Goal: Communication & Community: Share content

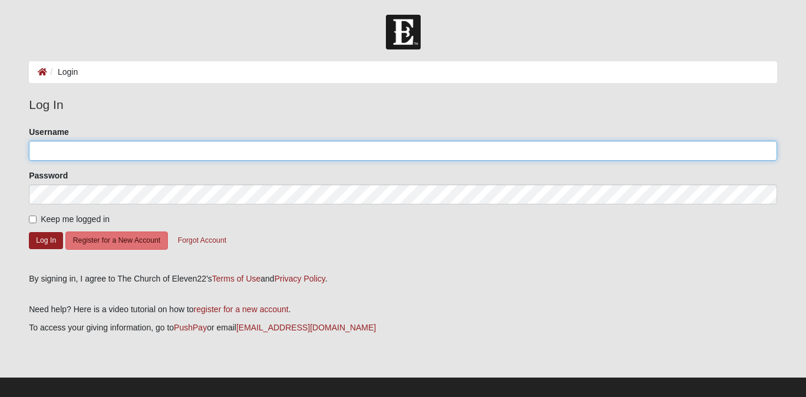
type input "[PERSON_NAME][EMAIL_ADDRESS][PERSON_NAME][DOMAIN_NAME]"
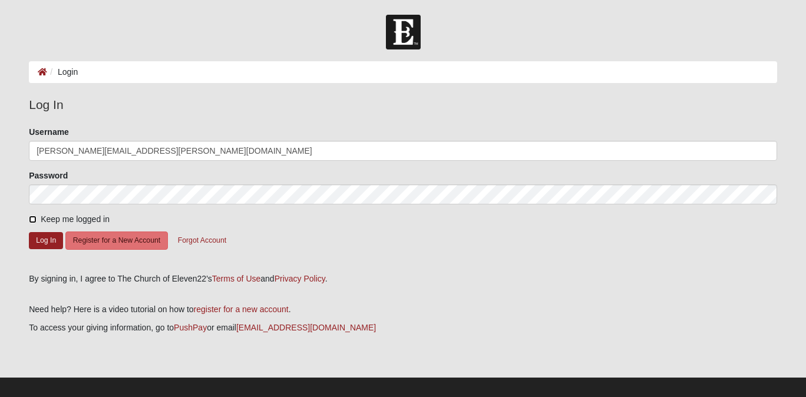
click at [32, 219] on input "Keep me logged in" at bounding box center [33, 220] width 8 height 8
checkbox input "true"
click at [42, 245] on button "Log In" at bounding box center [46, 240] width 34 height 17
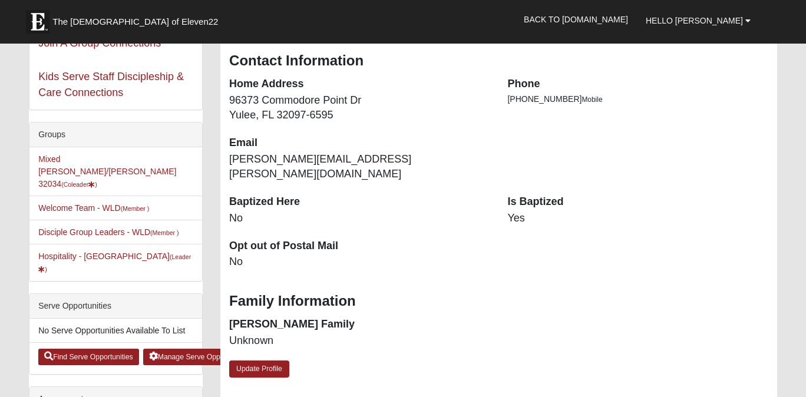
scroll to position [208, 0]
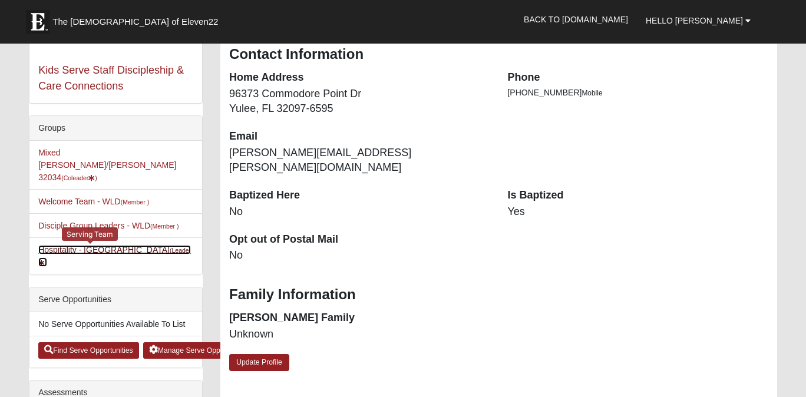
click at [89, 245] on link "Hospitality - WLD (Leader )" at bounding box center [114, 256] width 153 height 22
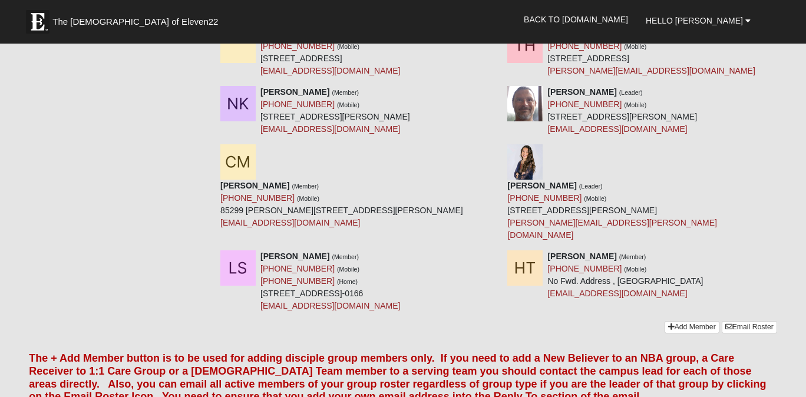
scroll to position [418, 0]
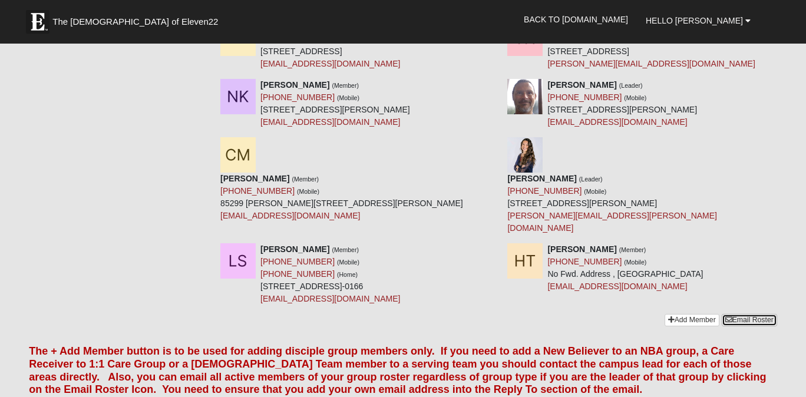
click at [743, 314] on link "Email Roster" at bounding box center [749, 320] width 55 height 12
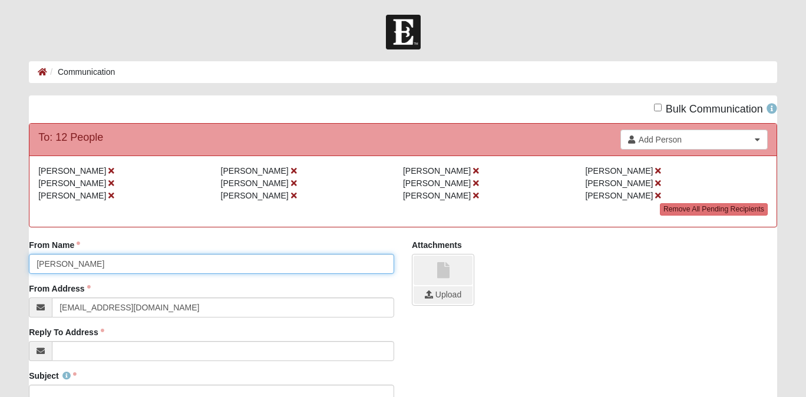
click at [230, 263] on input "[PERSON_NAME]" at bounding box center [211, 264] width 365 height 20
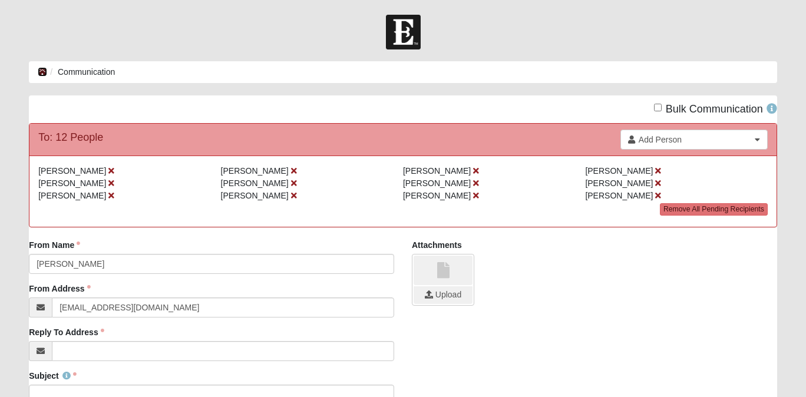
click at [42, 73] on icon at bounding box center [42, 72] width 9 height 8
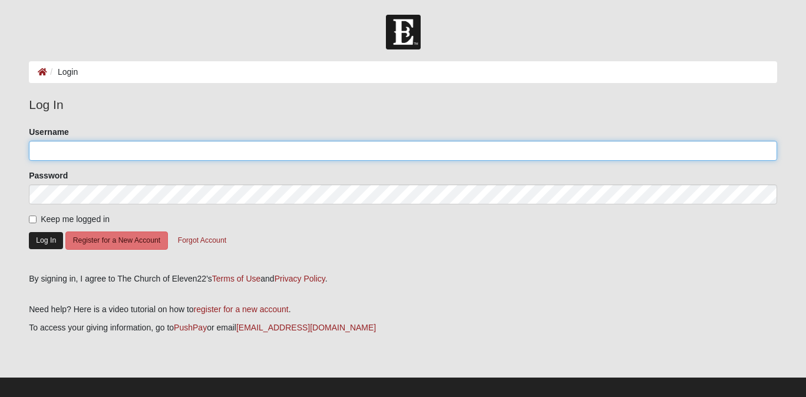
type input "[PERSON_NAME][EMAIL_ADDRESS][PERSON_NAME][DOMAIN_NAME]"
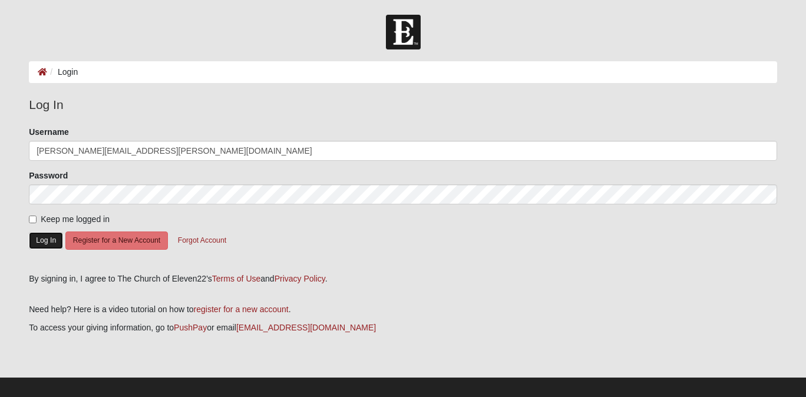
click at [44, 248] on button "Log In" at bounding box center [46, 240] width 34 height 17
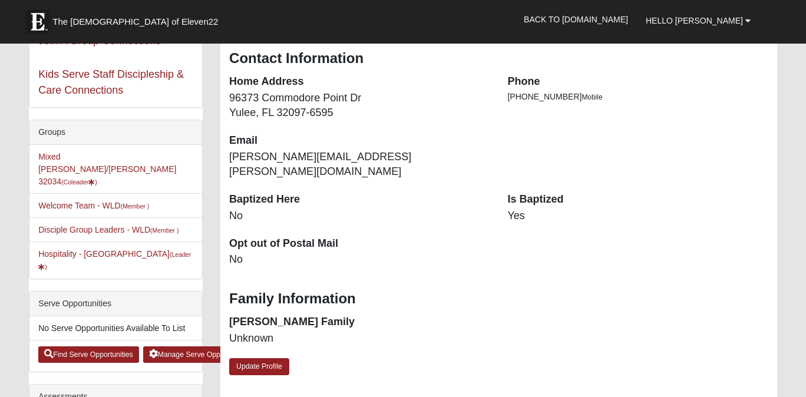
scroll to position [207, 0]
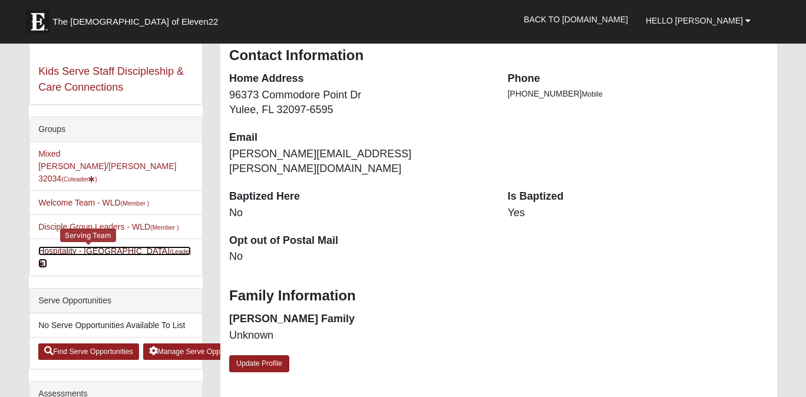
click at [102, 246] on link "Hospitality - WLD (Leader )" at bounding box center [114, 257] width 153 height 22
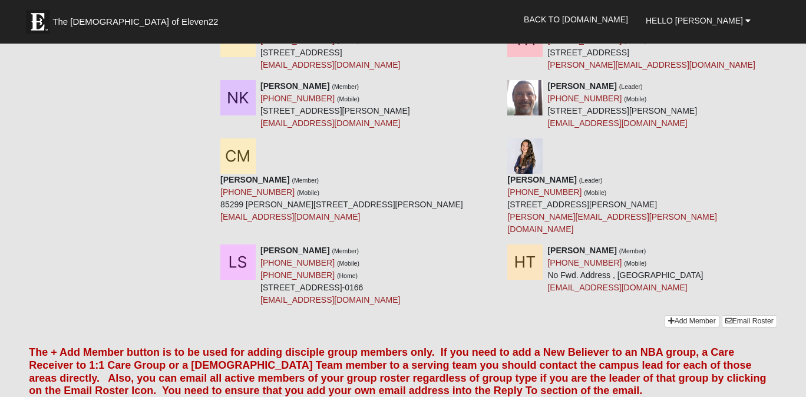
scroll to position [417, 0]
click at [753, 316] on link "Email Roster" at bounding box center [749, 322] width 55 height 12
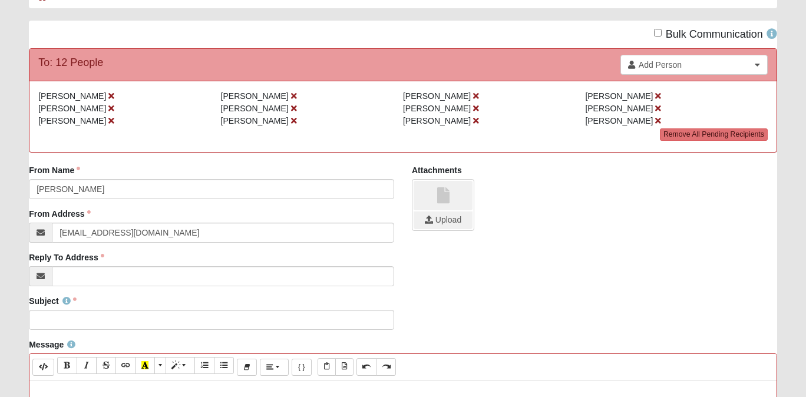
scroll to position [78, 0]
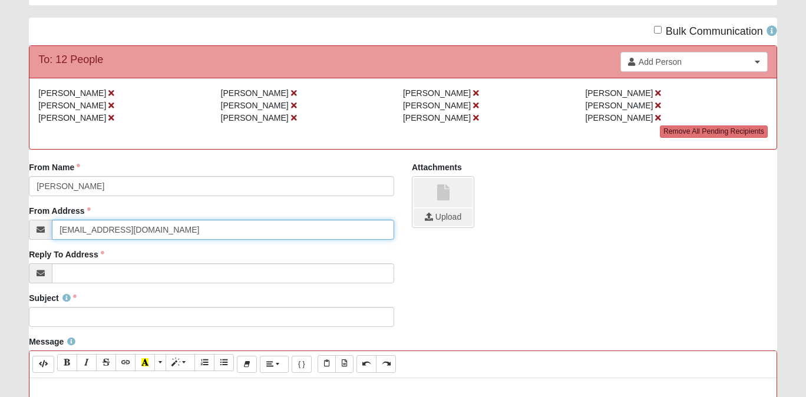
click at [168, 232] on input "[EMAIL_ADDRESS][DOMAIN_NAME]" at bounding box center [223, 230] width 342 height 20
click at [168, 232] on input "info@coe22.com" at bounding box center [223, 230] width 342 height 20
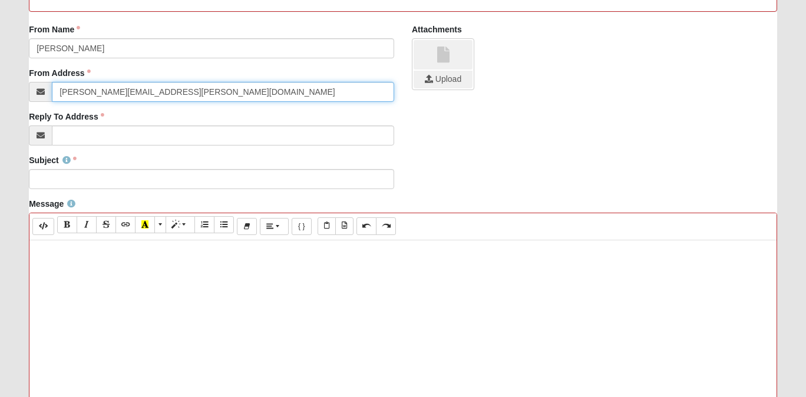
scroll to position [224, 0]
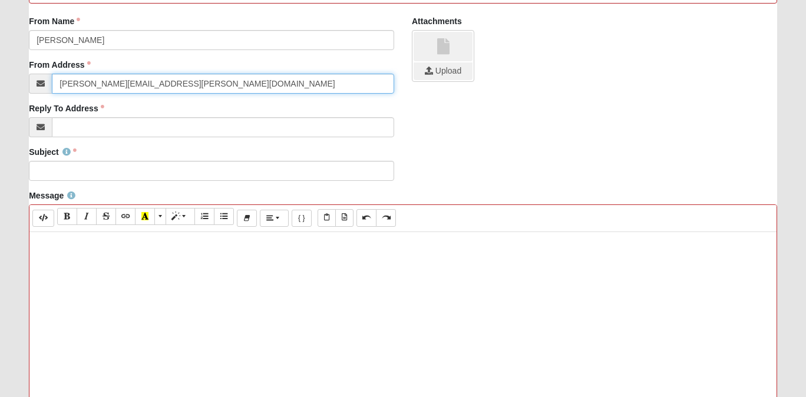
type input "denisha.rouse@gmail.com"
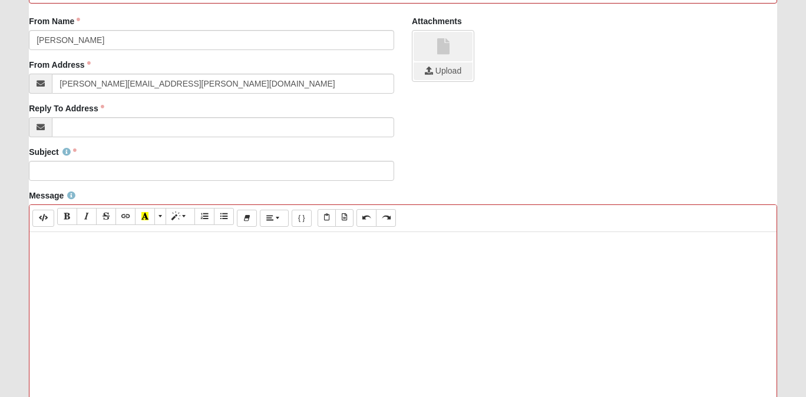
paste div
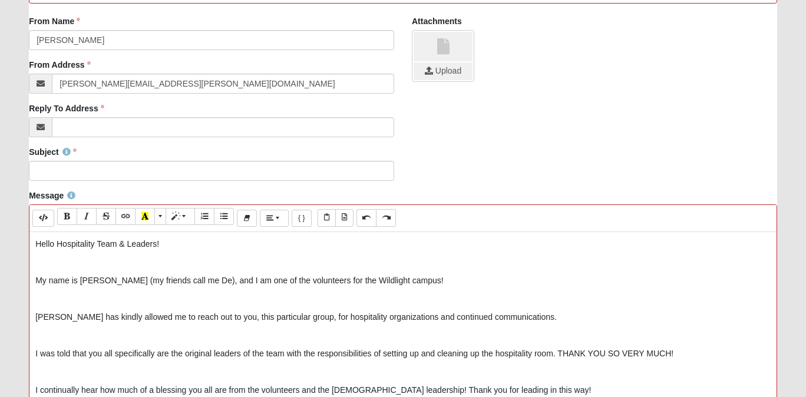
click at [93, 259] on p at bounding box center [402, 262] width 735 height 12
click at [37, 281] on p "My name is Denisha Rouse (my friends call me De), and I am one of the volunteer…" at bounding box center [402, 281] width 735 height 12
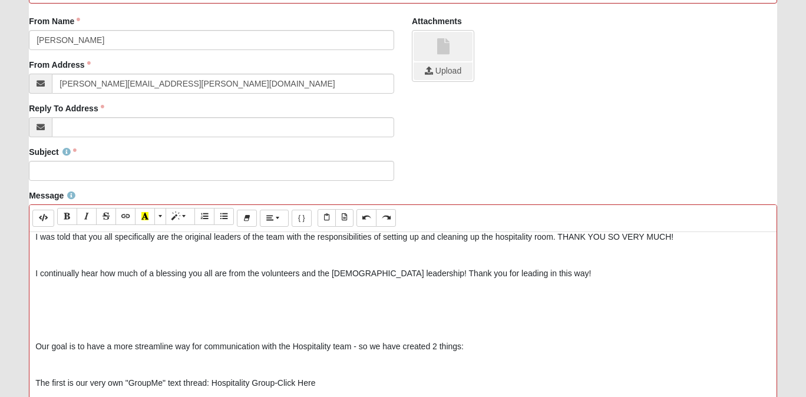
scroll to position [100, 0]
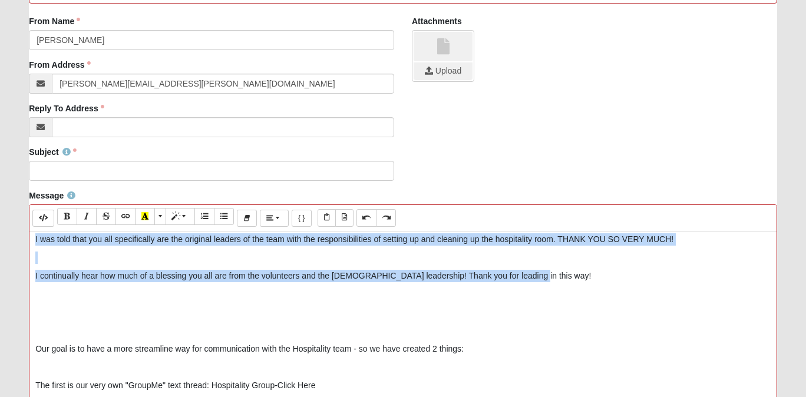
drag, startPoint x: 534, startPoint y: 280, endPoint x: 35, endPoint y: 243, distance: 499.9
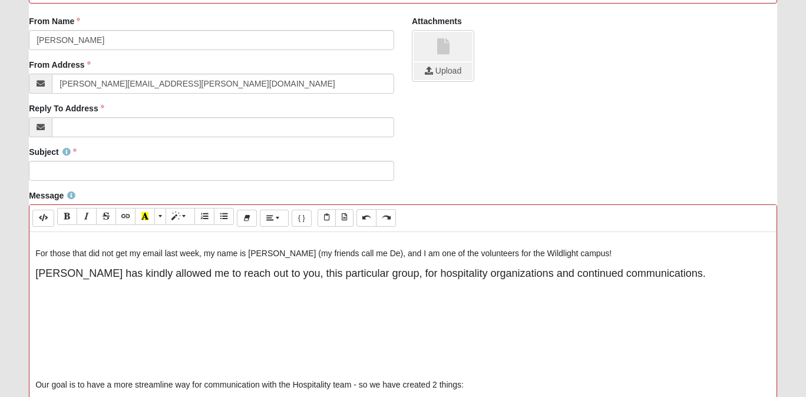
scroll to position [30, 0]
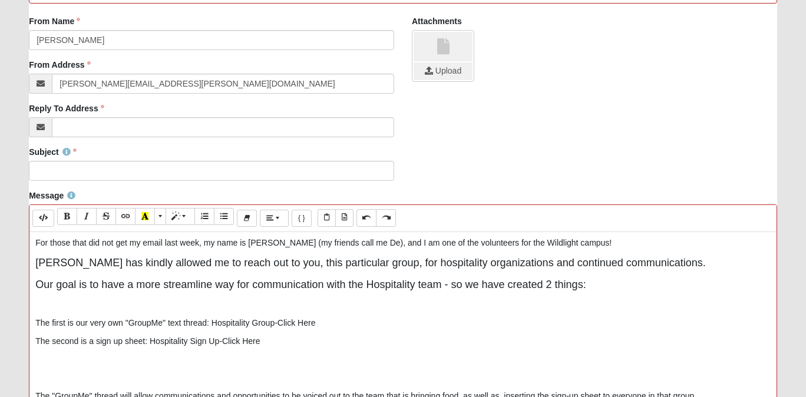
scroll to position [0, 0]
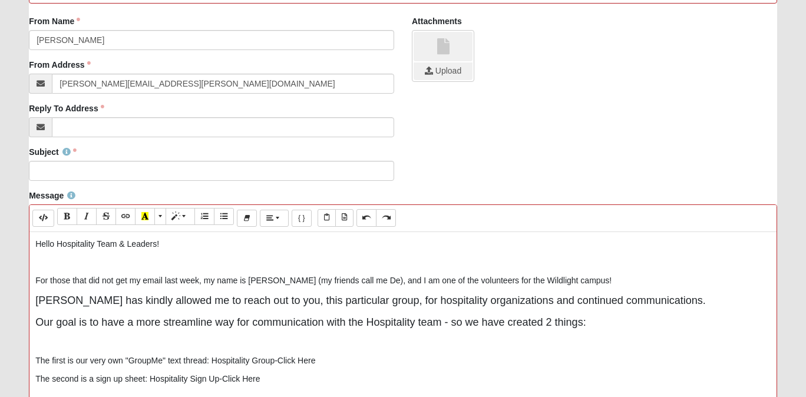
click at [120, 249] on p "Hello Hospitality Team & Leaders!" at bounding box center [402, 244] width 735 height 12
click at [65, 220] on icon "Bold (⌘+B)" at bounding box center [67, 216] width 7 height 8
click at [118, 263] on p at bounding box center [402, 262] width 735 height 12
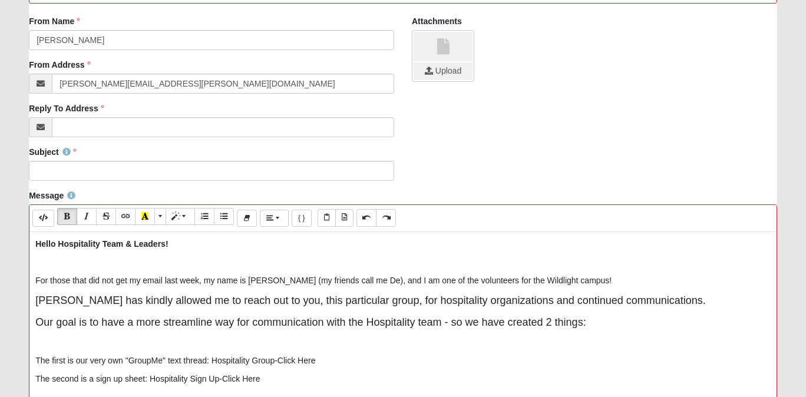
click at [59, 245] on b "Hello Hospitality Team & Leaders!" at bounding box center [101, 243] width 133 height 9
click at [38, 245] on b "Hello Hospitality Team & Leaders!" at bounding box center [101, 243] width 133 height 9
click at [65, 268] on p at bounding box center [402, 262] width 735 height 12
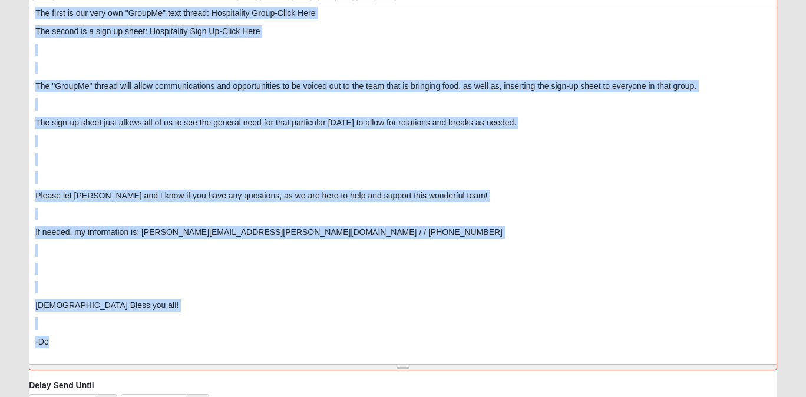
scroll to position [552, 0]
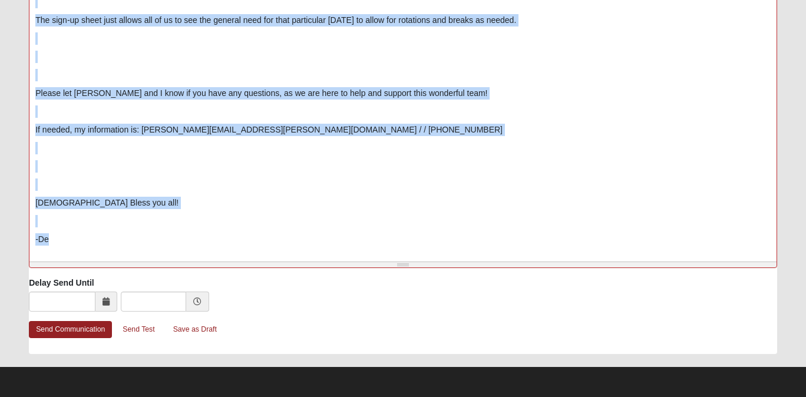
drag, startPoint x: 36, startPoint y: 246, endPoint x: 182, endPoint y: 248, distance: 145.6
click at [182, 248] on div "Hello Hospitality Team & Leaders! For those that did not get my email last week…" at bounding box center [402, 81] width 747 height 354
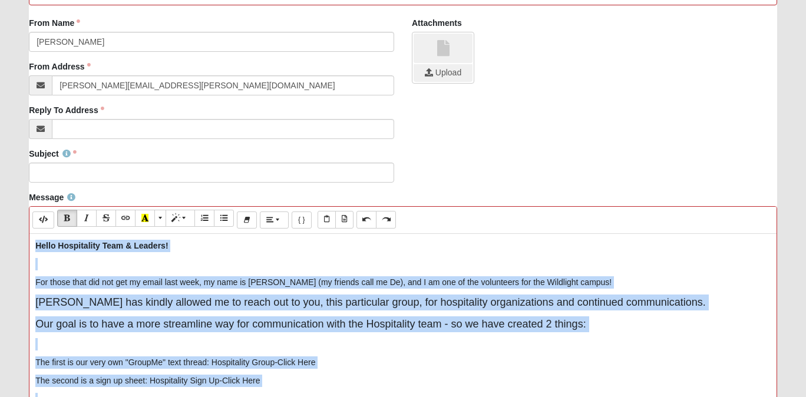
scroll to position [223, 0]
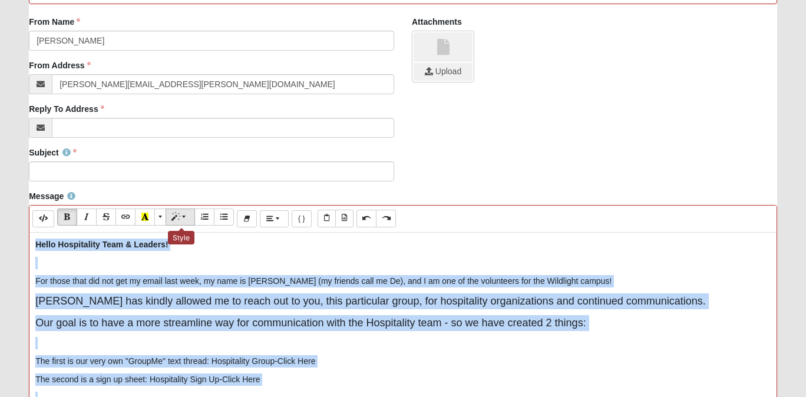
click at [185, 217] on span "Style" at bounding box center [185, 217] width 7 height 8
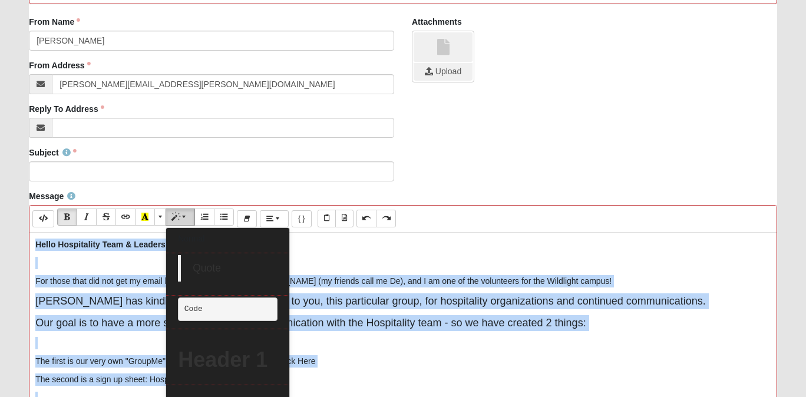
click at [185, 217] on span "Style" at bounding box center [185, 217] width 7 height 8
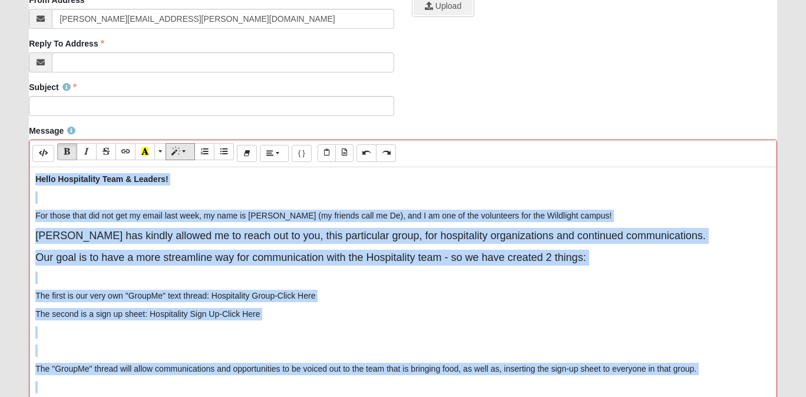
scroll to position [2, 0]
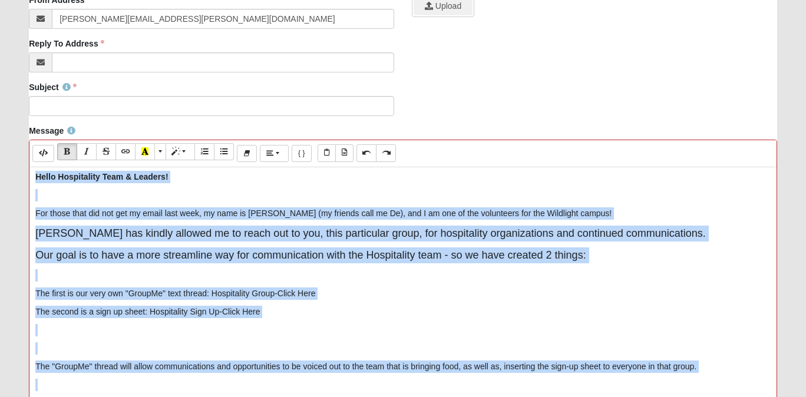
click at [177, 273] on p at bounding box center [402, 275] width 735 height 12
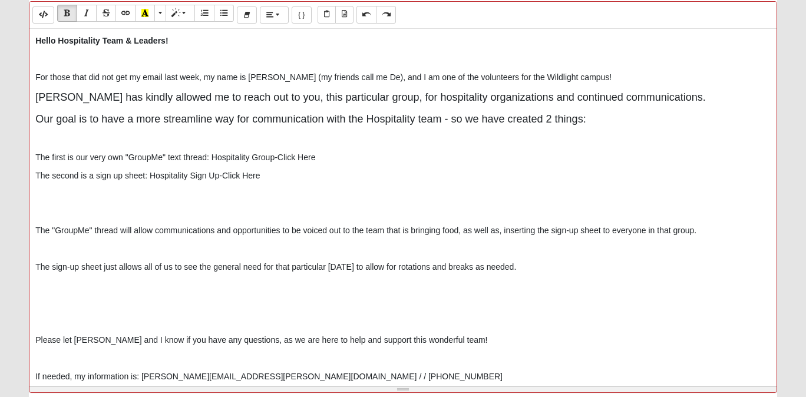
scroll to position [428, 0]
click at [75, 213] on p at bounding box center [402, 211] width 735 height 12
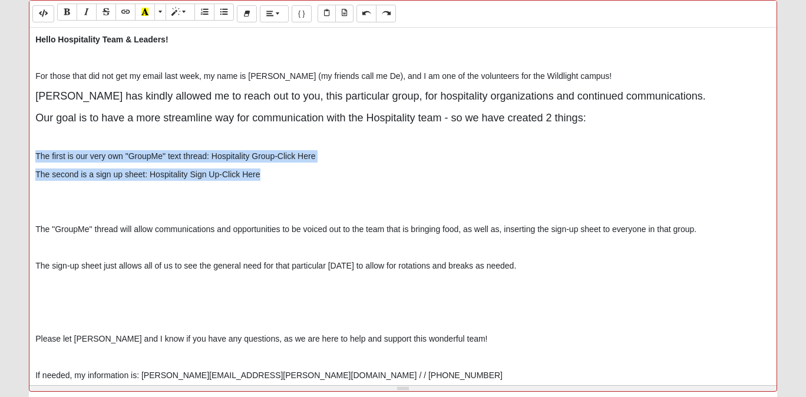
drag, startPoint x: 270, startPoint y: 178, endPoint x: 35, endPoint y: 155, distance: 236.3
click at [35, 155] on div "Hello Hospitality Team & Leaders! For those that did not get my email last week…" at bounding box center [402, 205] width 747 height 354
click at [225, 11] on icon "Unordered list (⌘+⇧+NUM7)" at bounding box center [223, 12] width 7 height 8
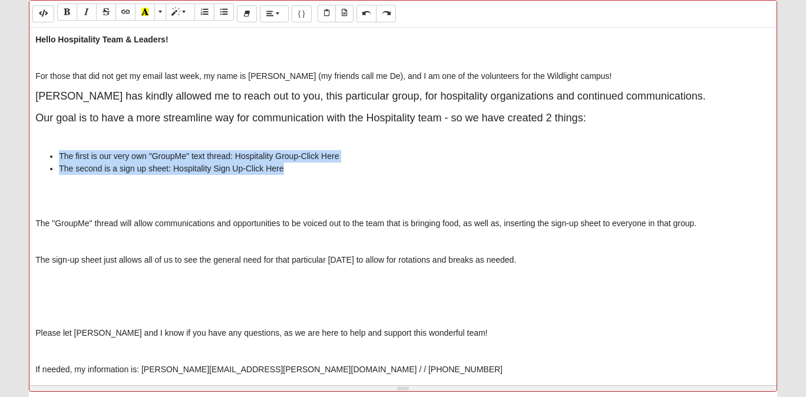
click at [97, 190] on p at bounding box center [402, 187] width 735 height 12
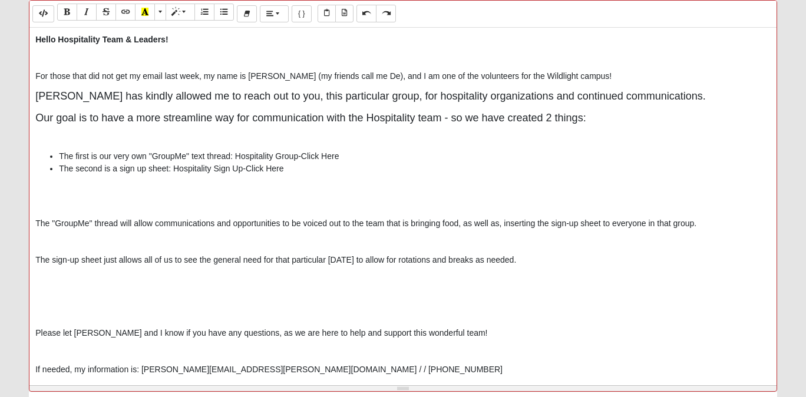
click at [37, 224] on p "The "GroupMe" thread will allow communications and opportunities to be voiced o…" at bounding box center [402, 223] width 735 height 12
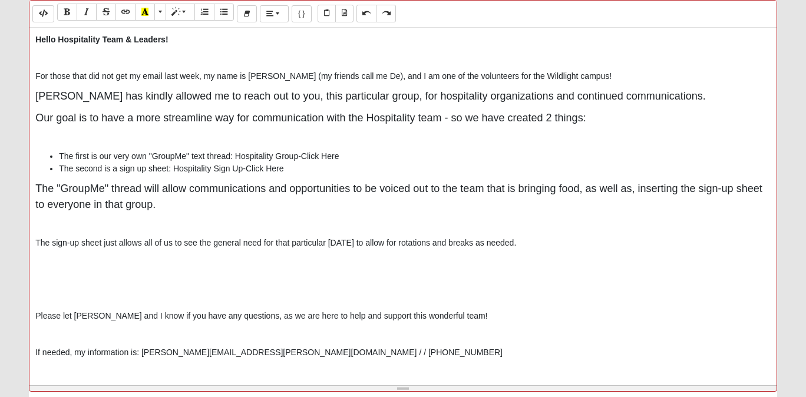
click at [35, 245] on p "The sign-up sheet just allows all of us to see the general need for that partic…" at bounding box center [402, 243] width 735 height 12
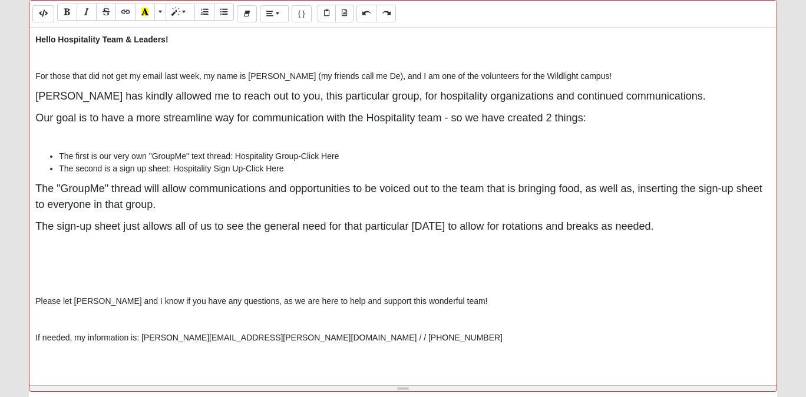
click at [35, 305] on p "Please let Brian and I know if you have any questions, as we are here to help a…" at bounding box center [402, 301] width 735 height 12
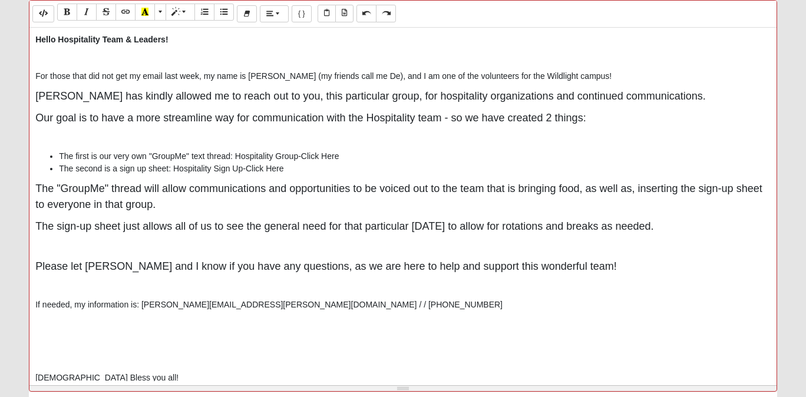
click at [33, 306] on div "Hello Hospitality Team & Leaders! For those that did not get my email last week…" at bounding box center [402, 205] width 747 height 354
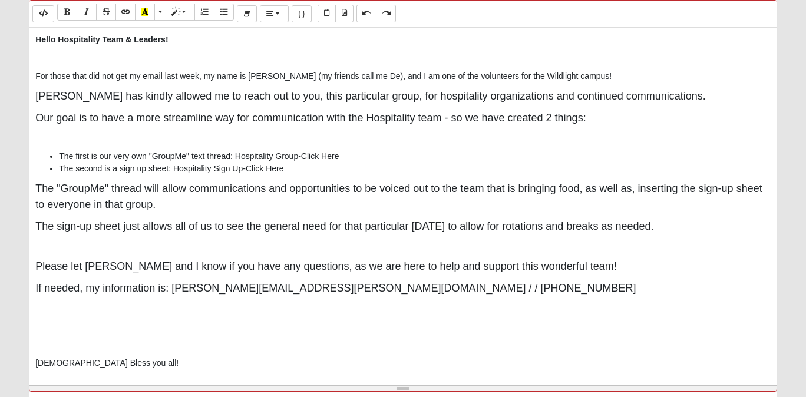
click at [37, 362] on p "God Bless you all!" at bounding box center [402, 363] width 735 height 12
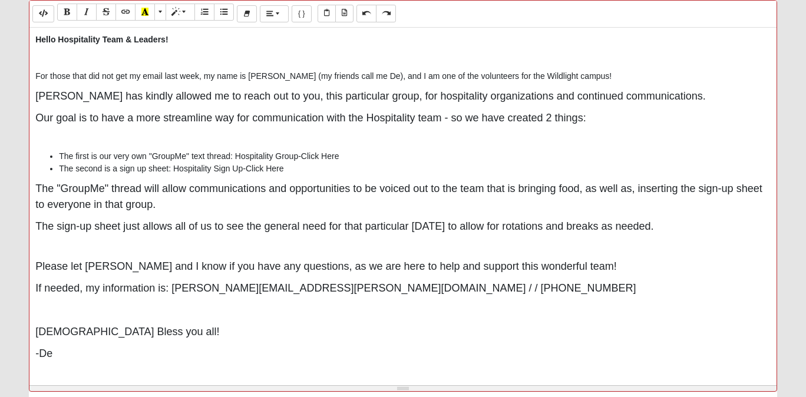
click at [37, 78] on p "For those that did not get my email last week, my name is Denisha Rouse (my fri…" at bounding box center [402, 76] width 735 height 12
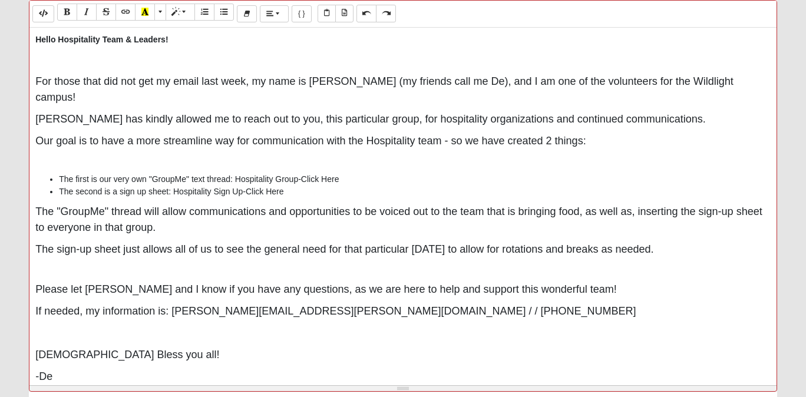
click at [67, 67] on p at bounding box center [402, 60] width 735 height 16
click at [59, 38] on b "Hello Hospitality Team & Leaders!" at bounding box center [101, 39] width 133 height 9
click at [60, 40] on b "Hello Hospitality Team & Leaders!" at bounding box center [101, 39] width 133 height 9
click at [60, 42] on b "Hello Hospitality Team & Leaders!" at bounding box center [101, 39] width 133 height 9
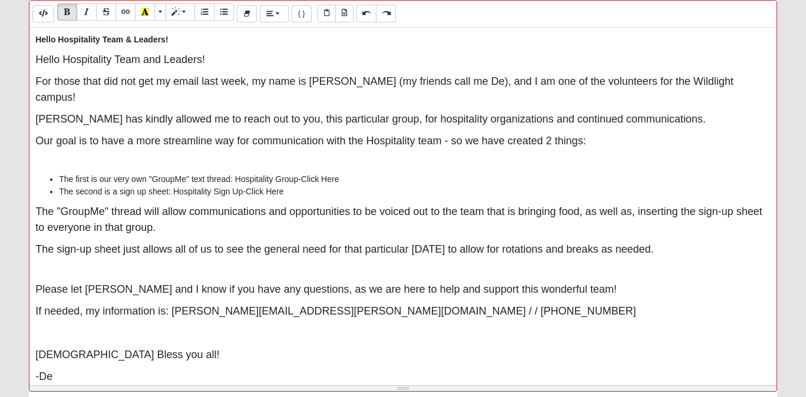
click at [60, 42] on b "Hello Hospitality Team & Leaders!" at bounding box center [101, 39] width 133 height 9
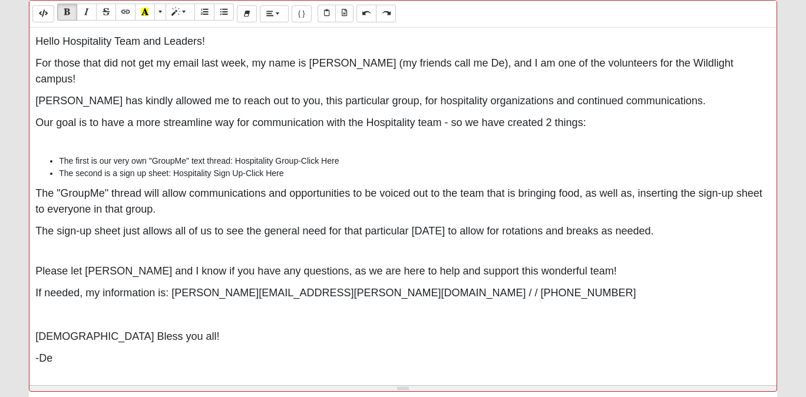
click at [99, 44] on span "Hello Hospitality Team and Leaders!" at bounding box center [120, 41] width 170 height 12
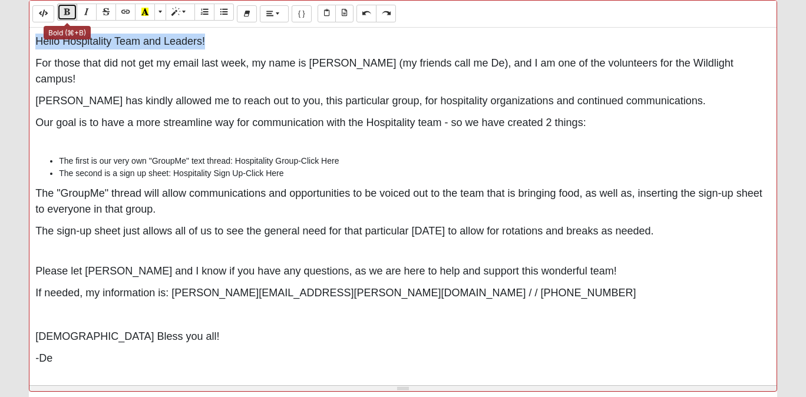
click at [68, 15] on icon "Bold (⌘+B)" at bounding box center [67, 12] width 7 height 8
click at [81, 137] on p at bounding box center [402, 143] width 735 height 12
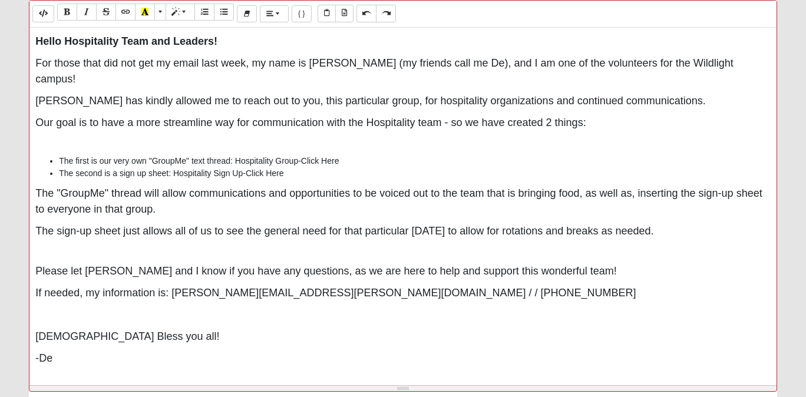
click at [81, 137] on p at bounding box center [402, 143] width 735 height 12
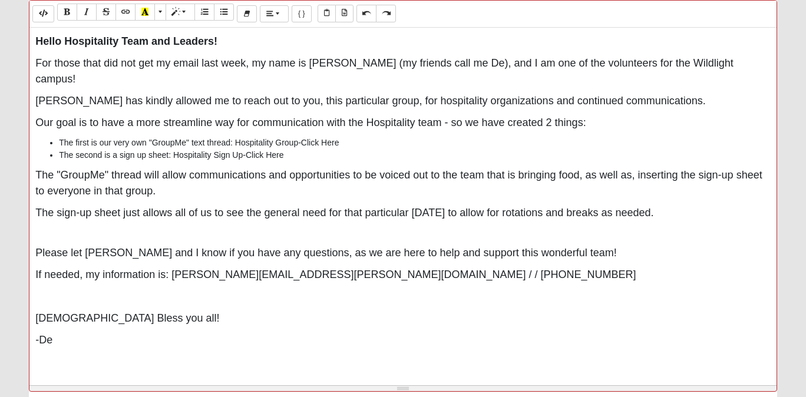
click at [61, 137] on li "The first is our very own "GroupMe" text thread: Hospitality Group-Click Here" at bounding box center [415, 143] width 712 height 12
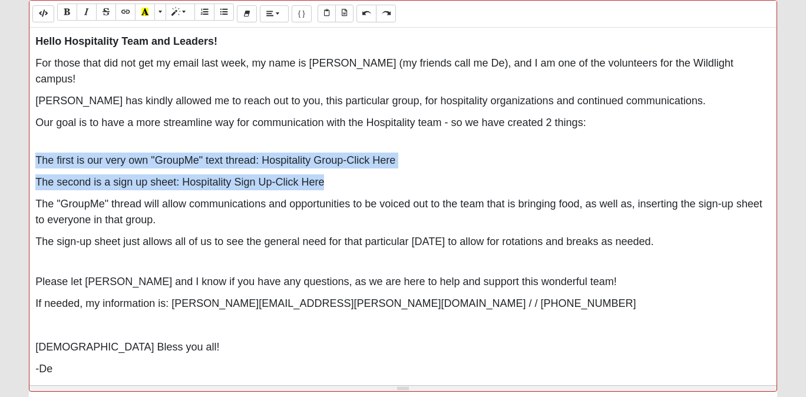
drag, startPoint x: 332, startPoint y: 169, endPoint x: 29, endPoint y: 146, distance: 303.8
click at [29, 146] on div "Hello Hospitality Team and Leaders! For those that did not get my email last we…" at bounding box center [402, 205] width 747 height 354
click at [227, 12] on icon "Unordered list (⌘+⇧+NUM7)" at bounding box center [223, 12] width 7 height 8
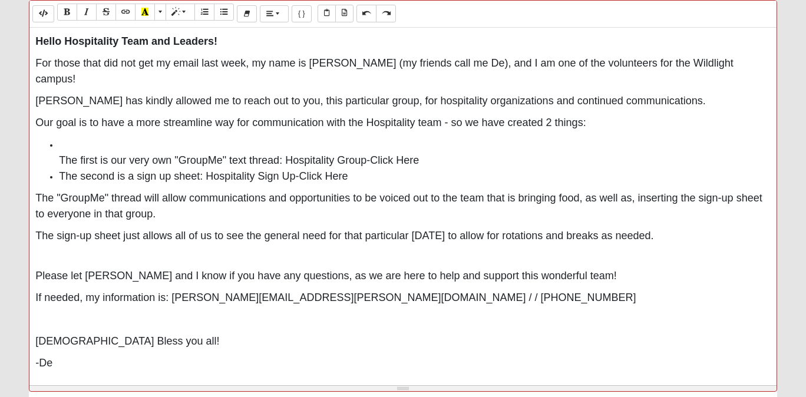
click at [169, 207] on div "Hello Hospitality Team and Leaders! For those that did not get my email last we…" at bounding box center [402, 205] width 747 height 354
click at [34, 184] on div "Hello Hospitality Team and Leaders! For those that did not get my email last we…" at bounding box center [402, 205] width 747 height 354
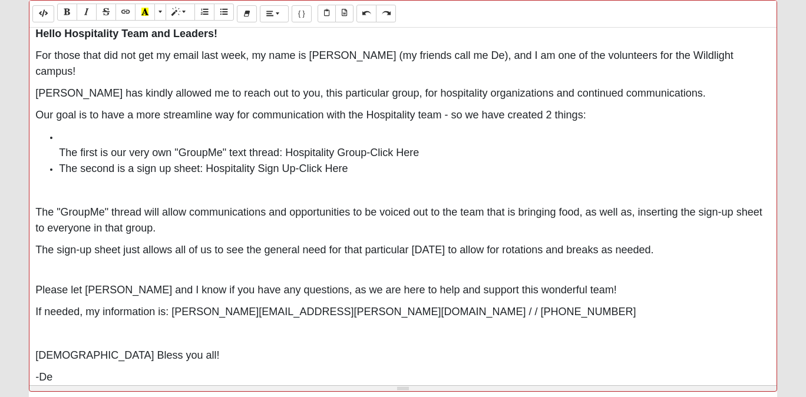
scroll to position [0, 0]
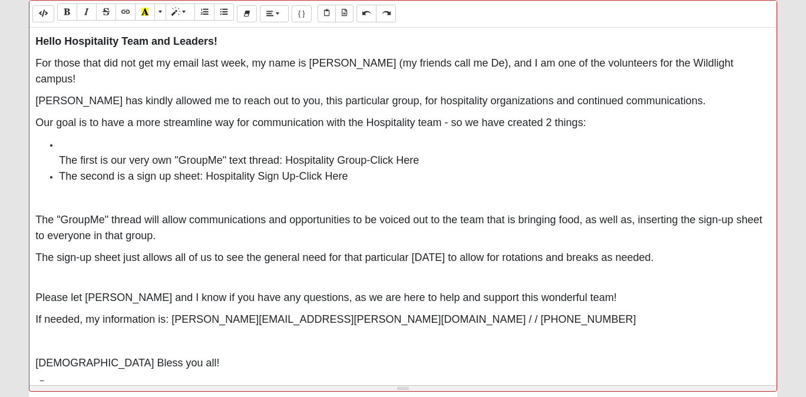
click at [235, 44] on p "Hello Hospitality Team and Leaders!" at bounding box center [402, 42] width 735 height 16
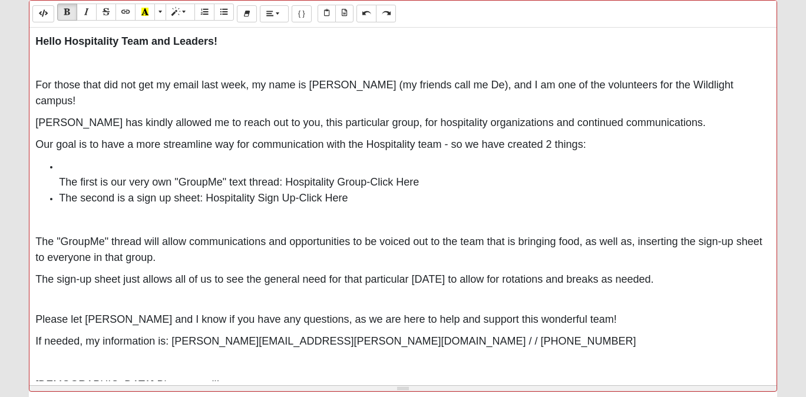
click at [180, 117] on span "Brian Lane has kindly allowed me to reach out to you, this particular group, fo…" at bounding box center [370, 123] width 671 height 12
click at [62, 176] on span "The first is our very own "GroupMe" text thread: Hospitality Group-Click Here" at bounding box center [239, 182] width 360 height 12
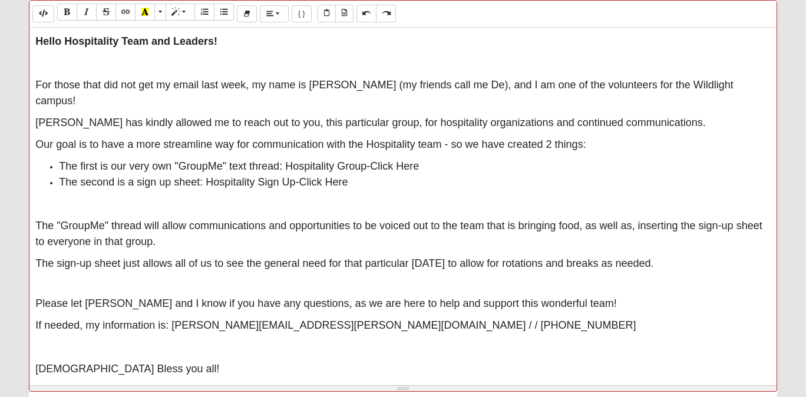
click at [606, 137] on p "Our goal is to have a more streamline way for communication with the Hospitalit…" at bounding box center [402, 145] width 735 height 16
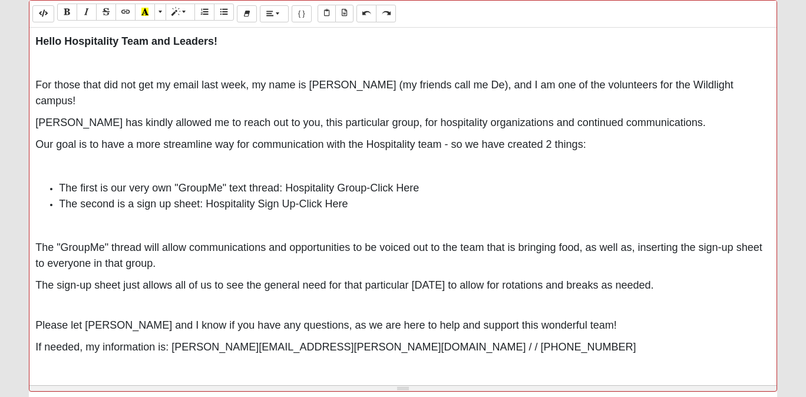
click at [413, 182] on span "The first is our very own "GroupMe" text thread: Hospitality Group-Click Here" at bounding box center [239, 188] width 360 height 12
drag, startPoint x: 423, startPoint y: 174, endPoint x: 371, endPoint y: 173, distance: 51.3
click at [371, 180] on li "The first is our very own "GroupMe" text thread: Hospitality Group-Click Here" at bounding box center [415, 188] width 712 height 16
click at [131, 13] on button "Link (⌘+K)" at bounding box center [126, 12] width 20 height 17
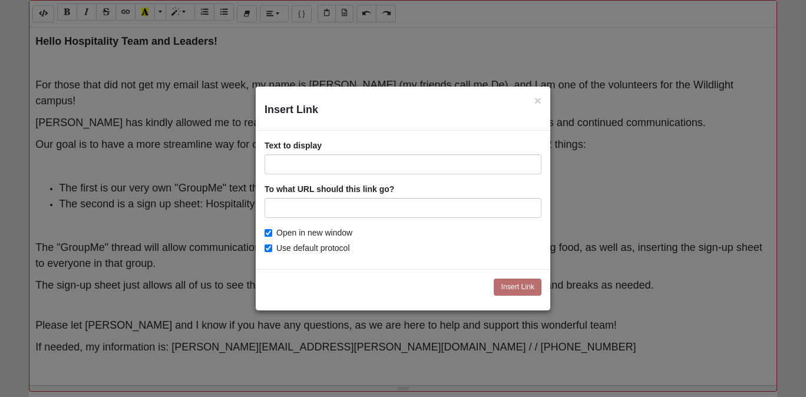
type input "https://groupme.com/join_group/109922600/68LrSoDR"
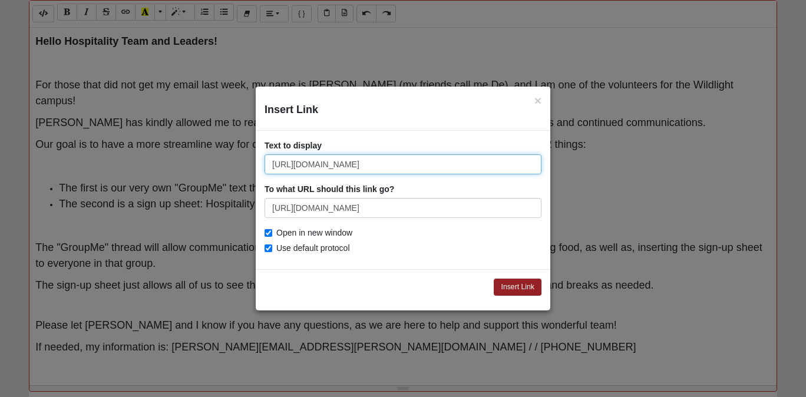
click at [341, 164] on input "https://groupme.com/join_group/109922600/68LrSoDR" at bounding box center [403, 164] width 277 height 20
type input "Click Here"
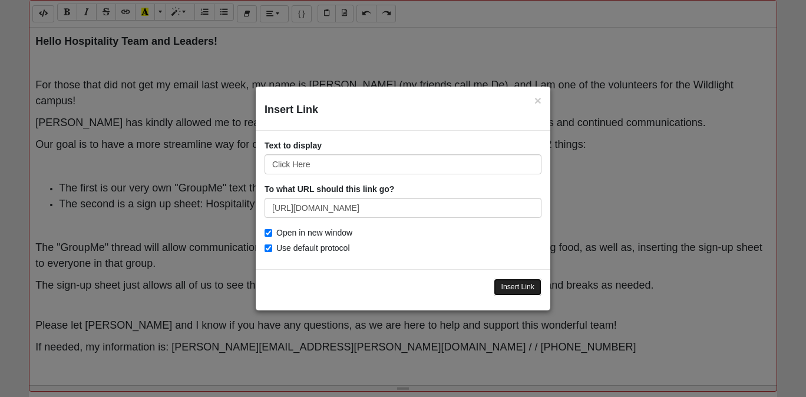
click at [514, 290] on input "Insert Link" at bounding box center [518, 287] width 48 height 17
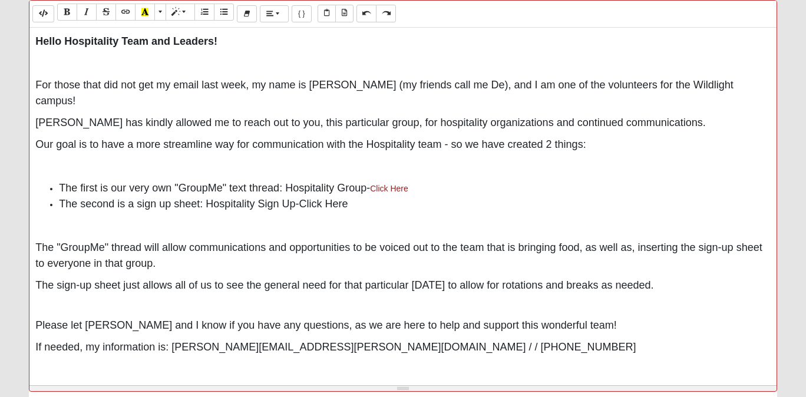
click at [424, 180] on li "The first is our very own "GroupMe" text thread: Hospitality Group- Click Here" at bounding box center [415, 188] width 712 height 16
click at [355, 196] on li "The second is a sign up sheet: Hospitality Sign Up-Click Here" at bounding box center [415, 204] width 712 height 16
drag, startPoint x: 355, startPoint y: 187, endPoint x: 301, endPoint y: 187, distance: 54.2
click at [301, 196] on li "The second is a sign up sheet: Hospitality Sign Up-Click Here" at bounding box center [415, 204] width 712 height 16
click at [130, 9] on button "Link (⌘+K)" at bounding box center [126, 12] width 20 height 17
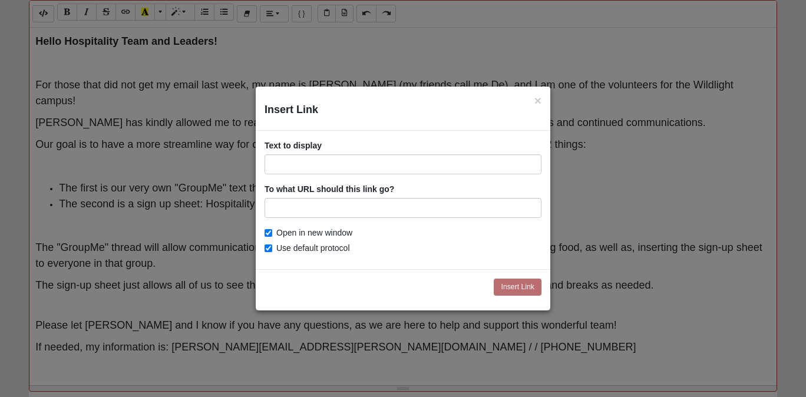
type input "https://my.coe22.com/EventSignup/wildlight-hospitality"
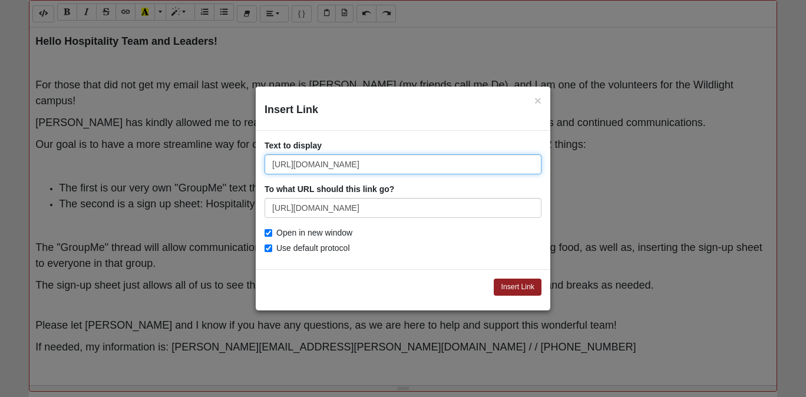
click at [351, 163] on input "https://my.coe22.com/EventSignup/wildlight-hospitality" at bounding box center [403, 164] width 277 height 20
type input "Click Here"
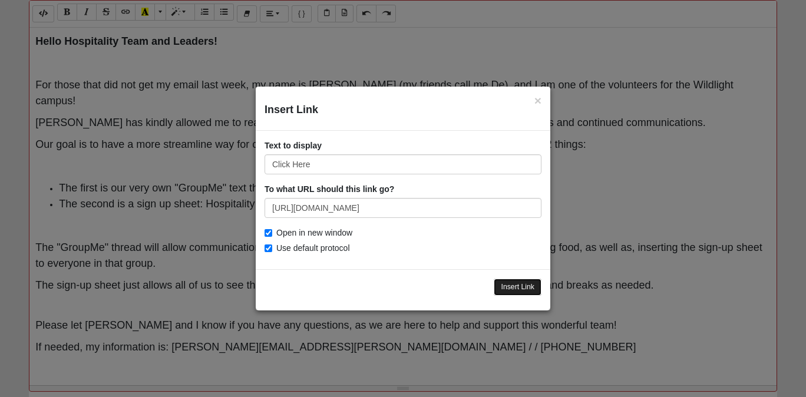
click at [513, 288] on input "Insert Link" at bounding box center [518, 287] width 48 height 17
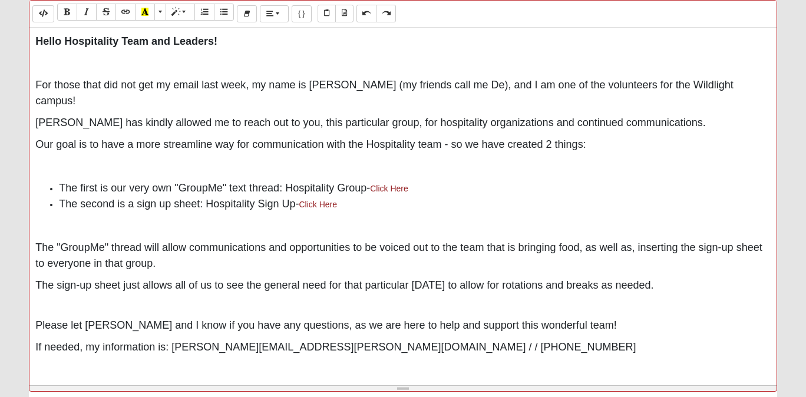
click at [381, 202] on div "Hello Hospitality Team and Leaders! For those that did not get my email last we…" at bounding box center [402, 205] width 747 height 354
click at [219, 64] on p at bounding box center [402, 63] width 735 height 16
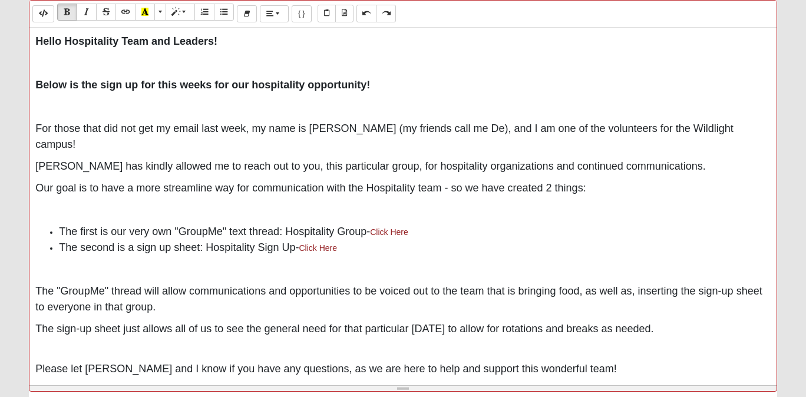
click at [249, 88] on b "Below is the sign up for this weeks for our hospitality opportunity!" at bounding box center [202, 85] width 335 height 12
click at [384, 160] on span "Brian Lane has kindly allowed me to reach out to you, this particular group, fo…" at bounding box center [370, 166] width 671 height 12
click at [355, 202] on p at bounding box center [402, 210] width 735 height 16
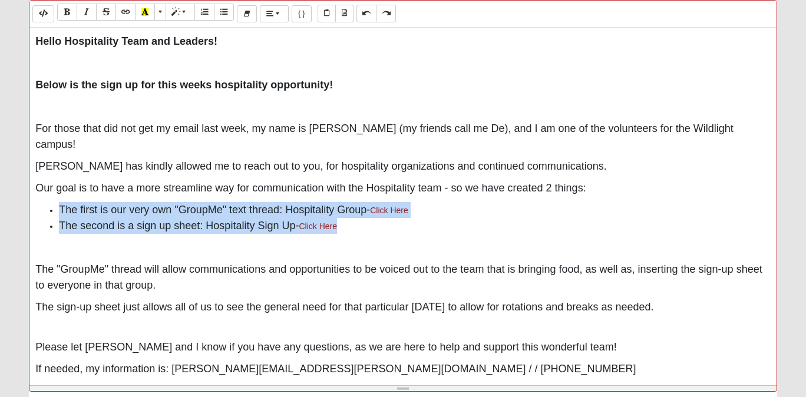
drag, startPoint x: 364, startPoint y: 216, endPoint x: 38, endPoint y: 201, distance: 326.3
click at [38, 202] on ul "The first is our very own "GroupMe" text thread: Hospitality Group- Click Here …" at bounding box center [402, 218] width 735 height 32
click at [64, 13] on icon "Bold (⌘+B)" at bounding box center [67, 12] width 7 height 8
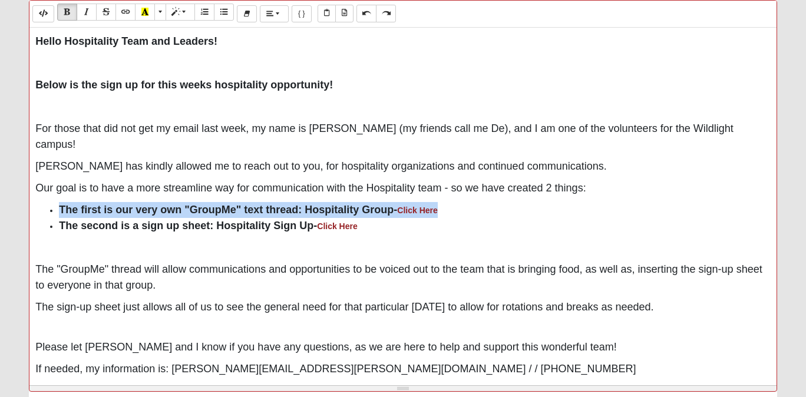
click at [367, 240] on p at bounding box center [402, 248] width 735 height 16
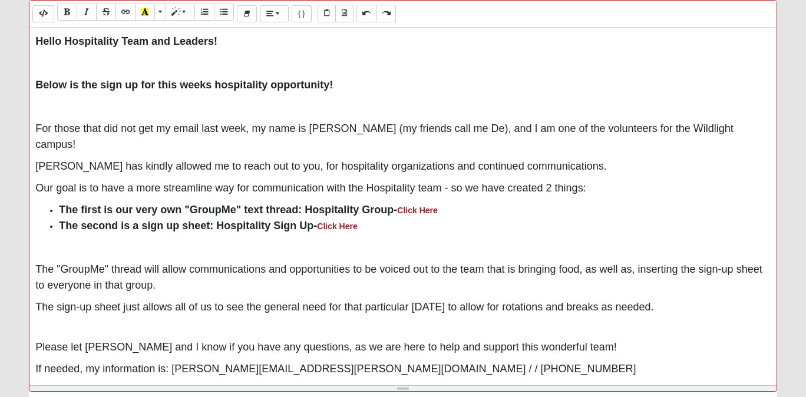
scroll to position [57, 0]
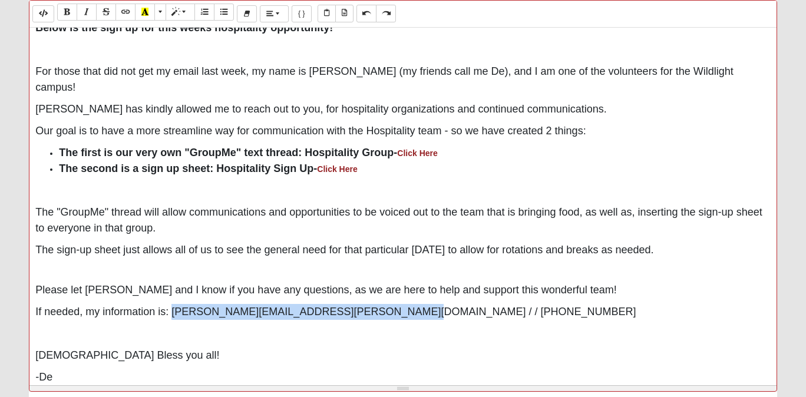
drag, startPoint x: 384, startPoint y: 304, endPoint x: 176, endPoint y: 294, distance: 208.9
click at [176, 304] on p "If needed, my information is: denisha.rouse@gmail.com / / 720-937-7099" at bounding box center [402, 312] width 735 height 16
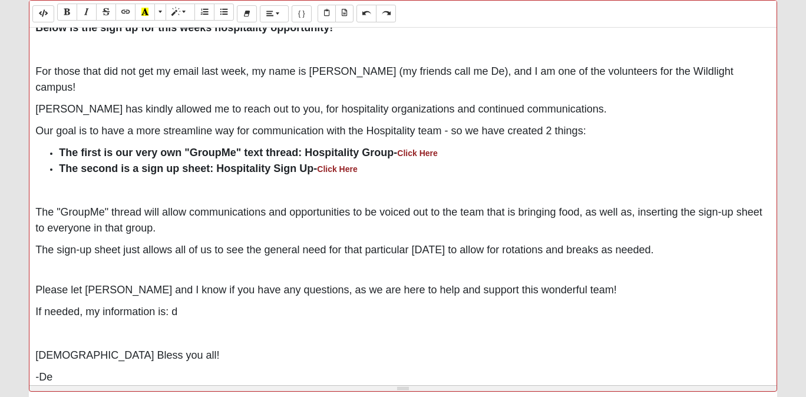
click at [90, 370] on p "-De" at bounding box center [402, 378] width 735 height 16
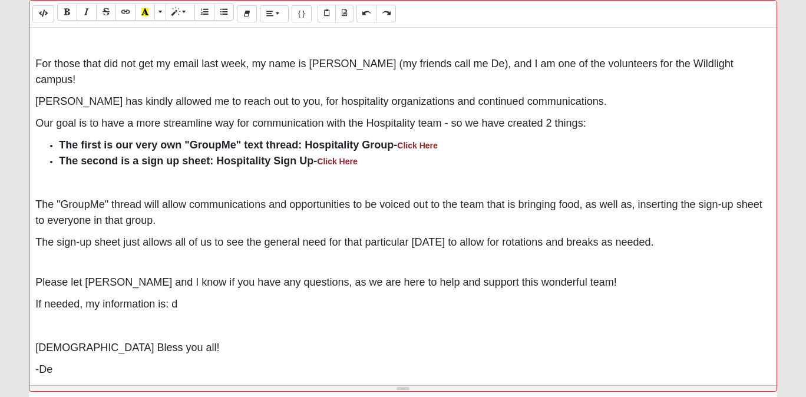
click at [36, 385] on span "enisha.rouse@gmail.com / / 720-937-7099" at bounding box center [267, 391] width 464 height 12
drag, startPoint x: 185, startPoint y: 288, endPoint x: 30, endPoint y: 283, distance: 155.1
click at [30, 283] on div "Hello Hospitality Team and Leaders! Below is the sign up for this weeks hospita…" at bounding box center [402, 205] width 747 height 354
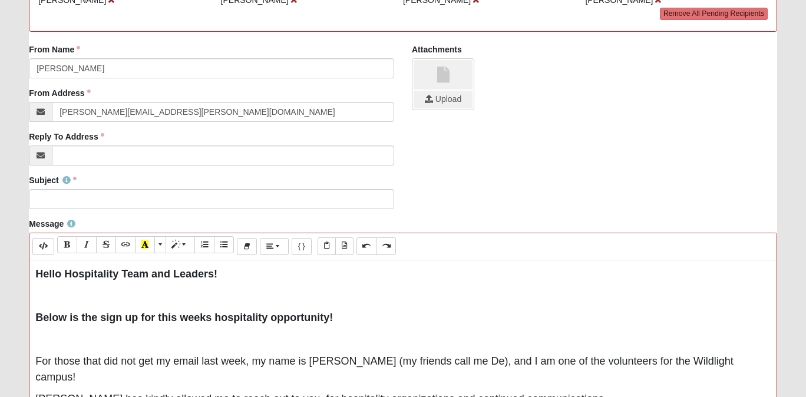
scroll to position [194, 0]
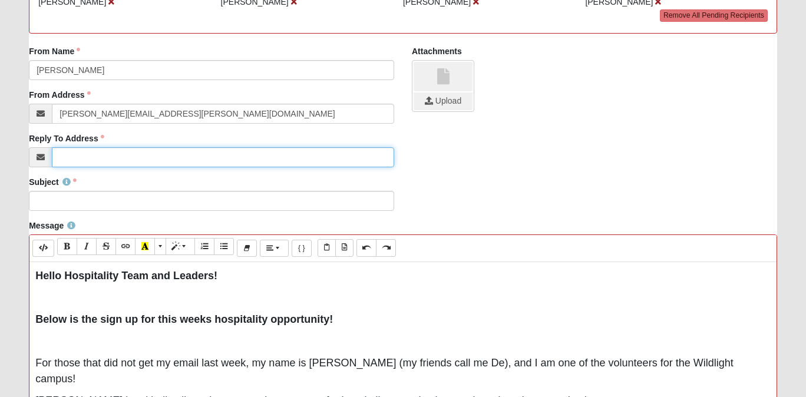
click at [182, 155] on input "Reply To Address" at bounding box center [223, 157] width 342 height 20
type input "denisha.rouse@gmail.com"
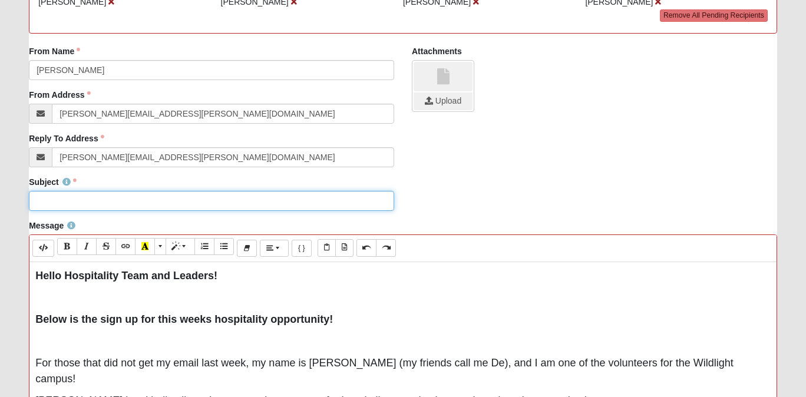
click at [163, 200] on input "Subject" at bounding box center [211, 201] width 365 height 20
paste input "Hospitality Team Information - Wildlight Campus"
click at [141, 204] on input "Hospitality Team Information - Wildlight Campus" at bounding box center [211, 201] width 365 height 20
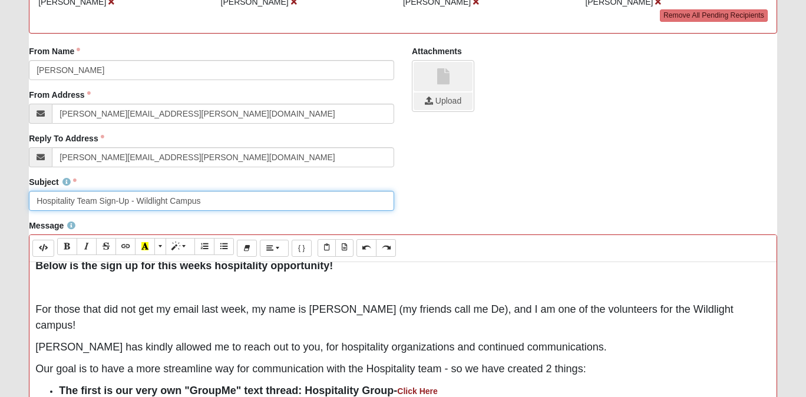
scroll to position [53, 0]
type input "Hospitality Team Sign-Up - Wildlight Campus"
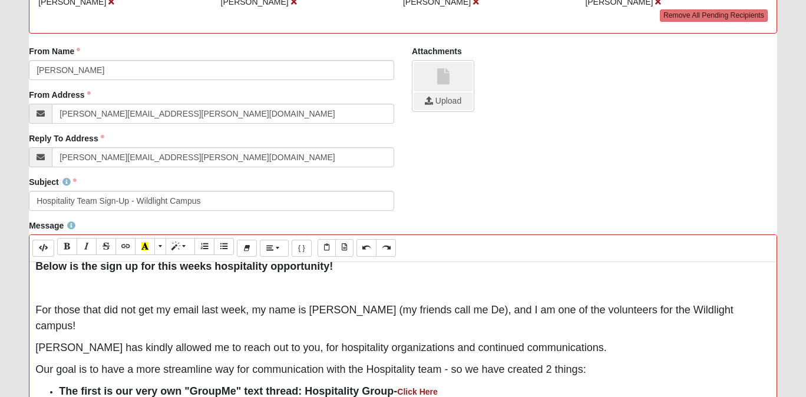
click at [623, 362] on p "Our goal is to have a more streamline way for communication with the Hospitalit…" at bounding box center [402, 370] width 735 height 16
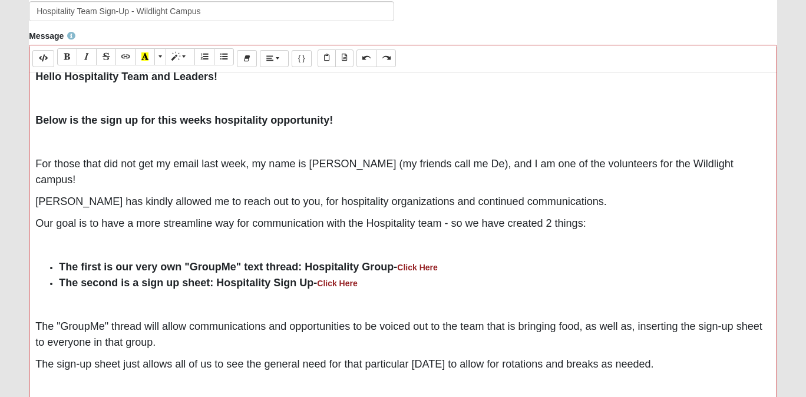
scroll to position [0, 0]
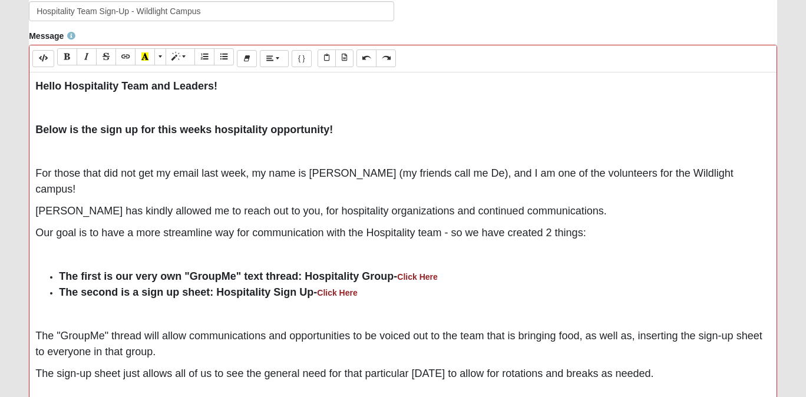
click at [292, 205] on span "Brian Lane has kindly allowed me to reach out to you, for hospitality organizat…" at bounding box center [321, 211] width 572 height 12
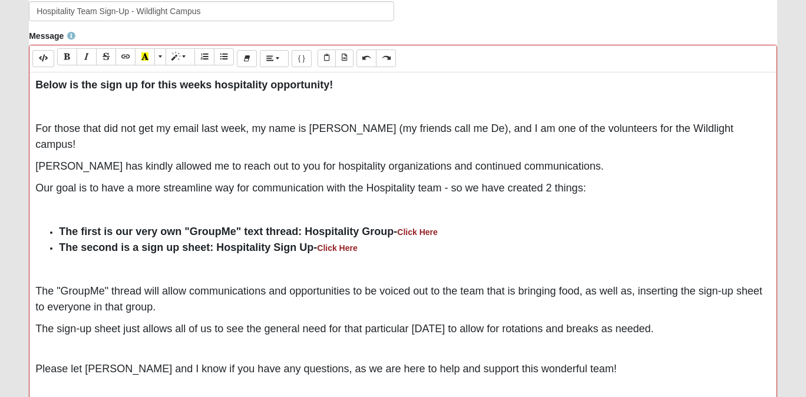
scroll to position [50, 0]
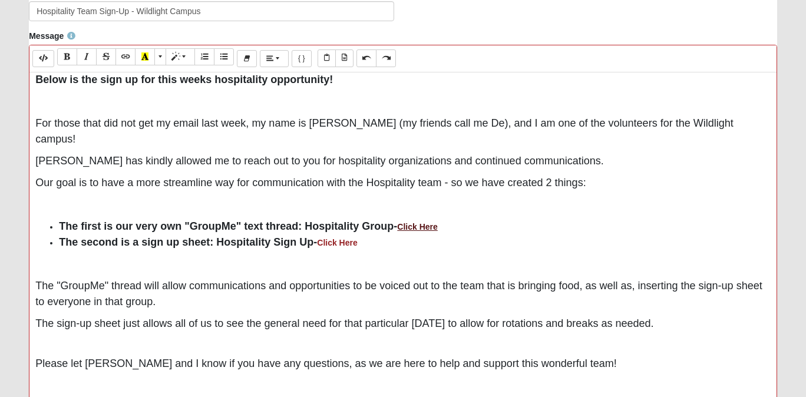
click at [426, 222] on link "Click Here" at bounding box center [417, 226] width 40 height 9
click at [347, 238] on link "Click Here" at bounding box center [337, 242] width 40 height 9
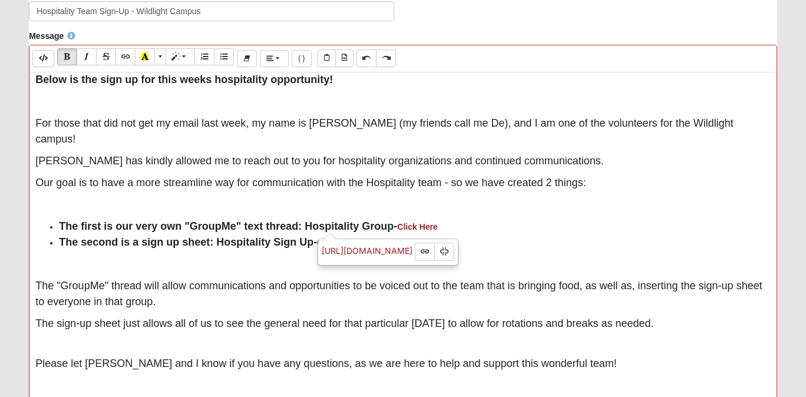
click at [403, 197] on p at bounding box center [402, 205] width 735 height 16
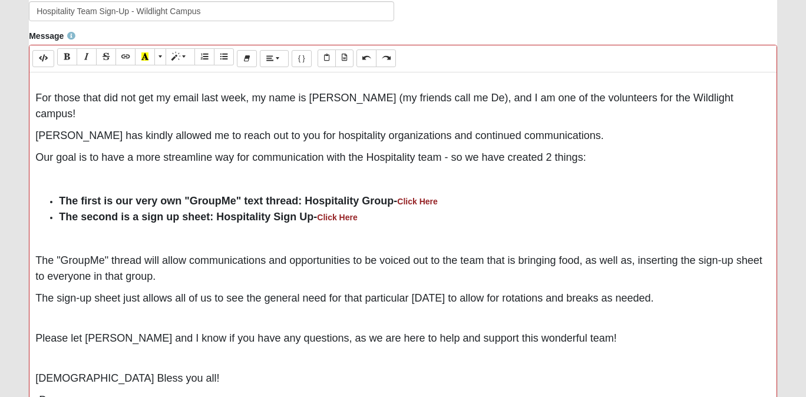
click at [130, 332] on span "Please let Brian and I know if you have any questions, as we are here to help a…" at bounding box center [326, 338] width 582 height 12
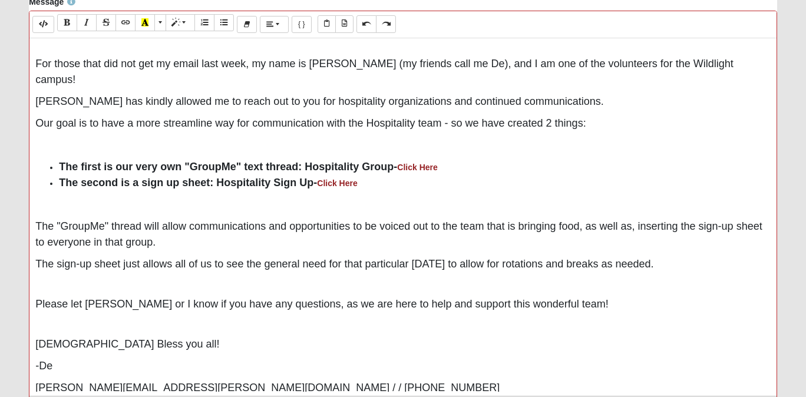
scroll to position [424, 0]
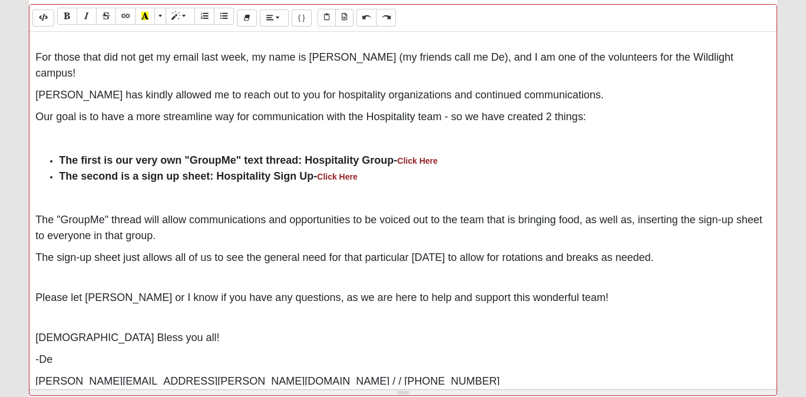
click at [397, 272] on p at bounding box center [402, 278] width 735 height 12
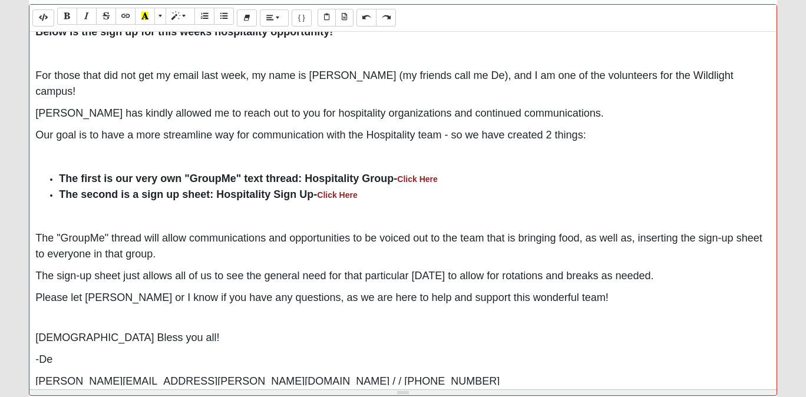
click at [37, 270] on span "The sign-up sheet just allows all of us to see the general need for that partic…" at bounding box center [344, 276] width 618 height 12
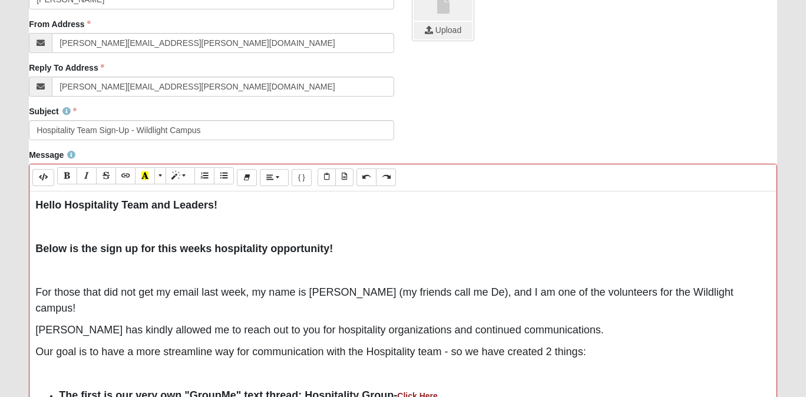
scroll to position [552, 0]
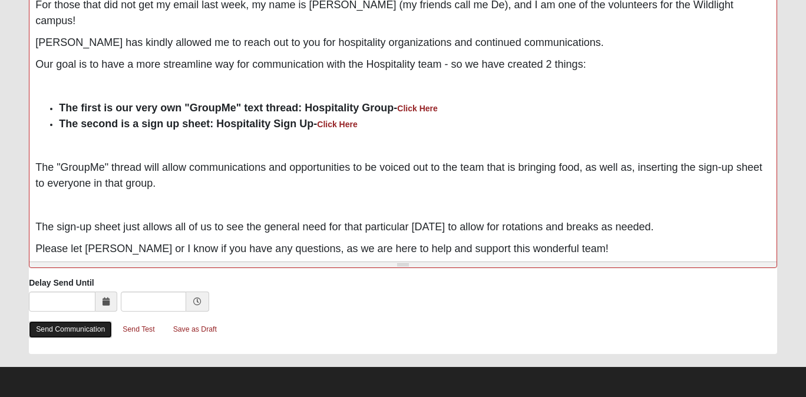
click at [98, 332] on link "Send Communication" at bounding box center [70, 329] width 83 height 17
